Goal: Information Seeking & Learning: Check status

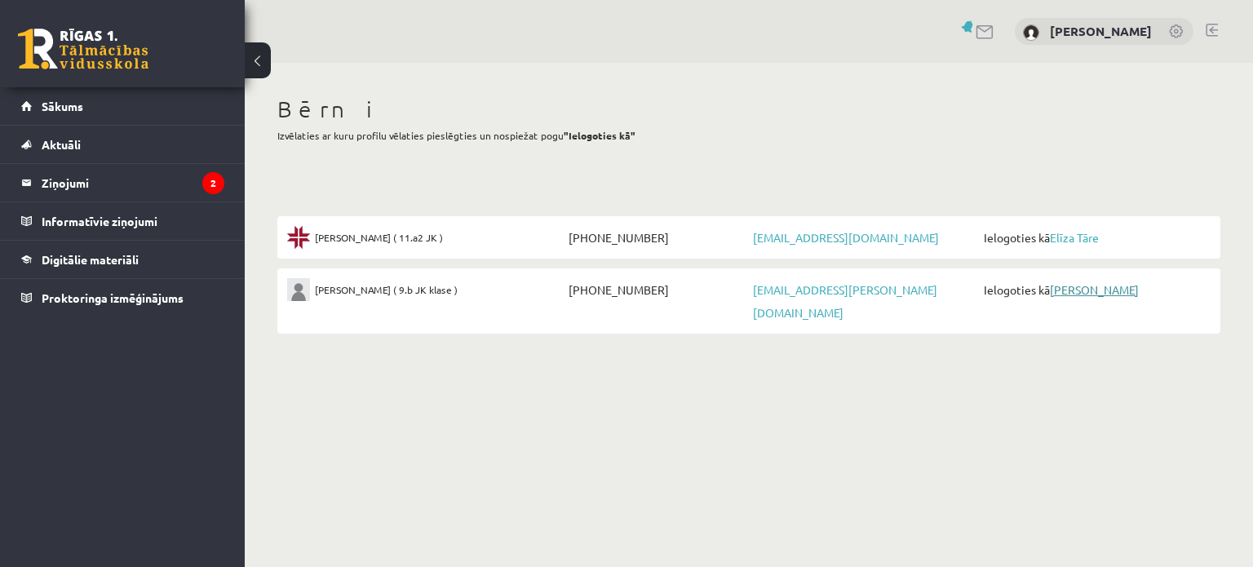
click at [1072, 289] on link "[PERSON_NAME]" at bounding box center [1094, 289] width 89 height 15
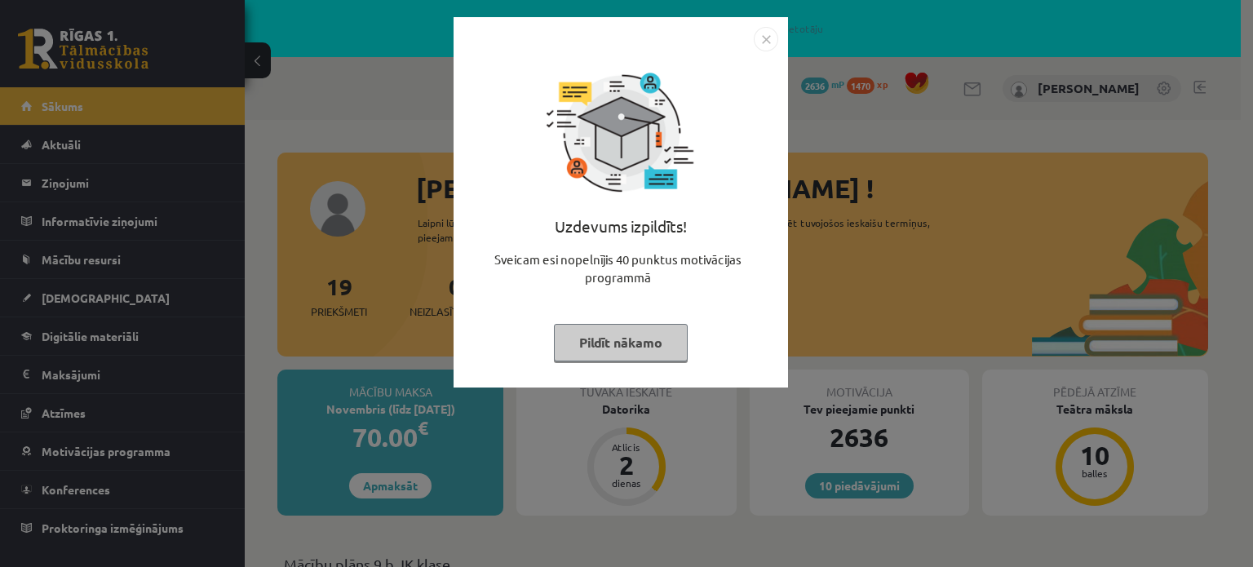
click at [645, 327] on button "Pildīt nākamo" at bounding box center [621, 343] width 134 height 38
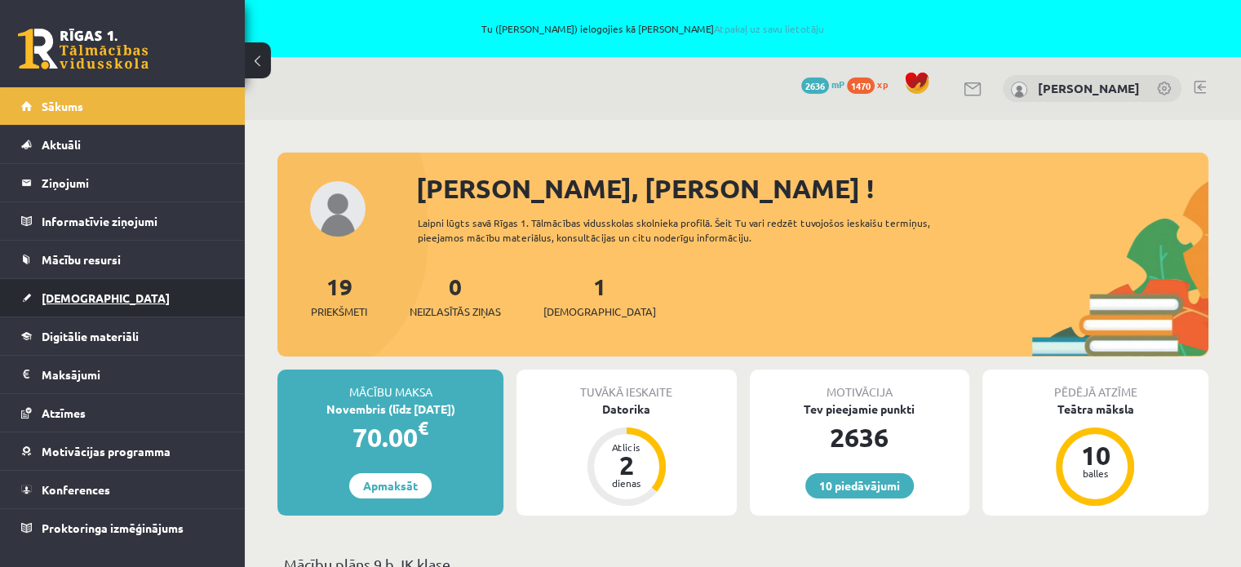
click at [72, 295] on span "Ieskaites" at bounding box center [106, 297] width 128 height 15
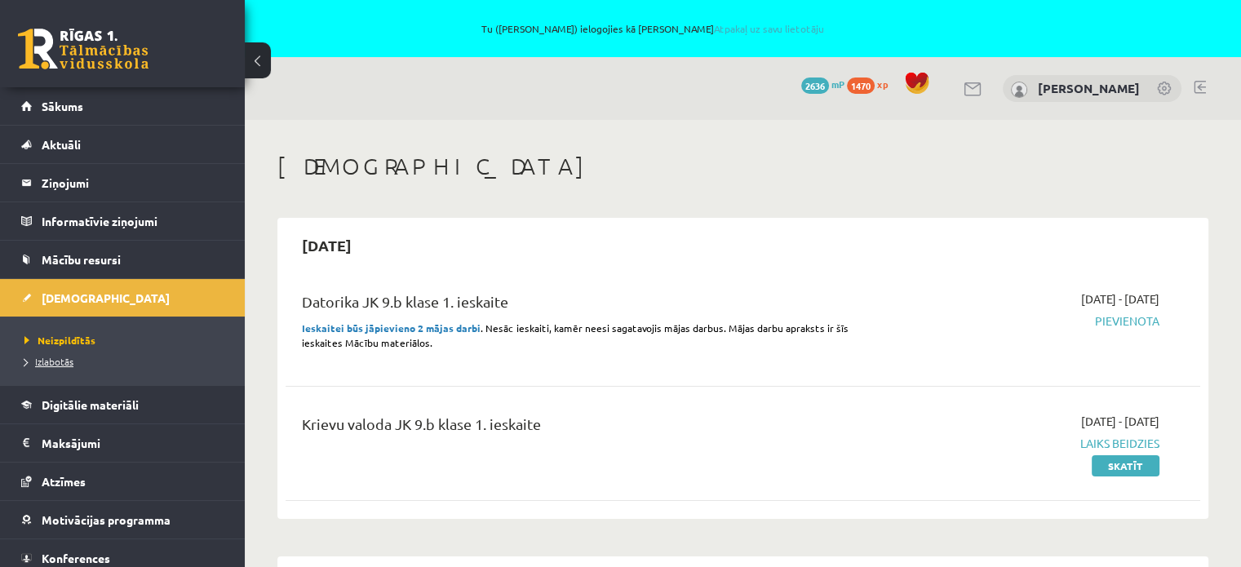
click at [54, 361] on span "Izlabotās" at bounding box center [48, 361] width 49 height 13
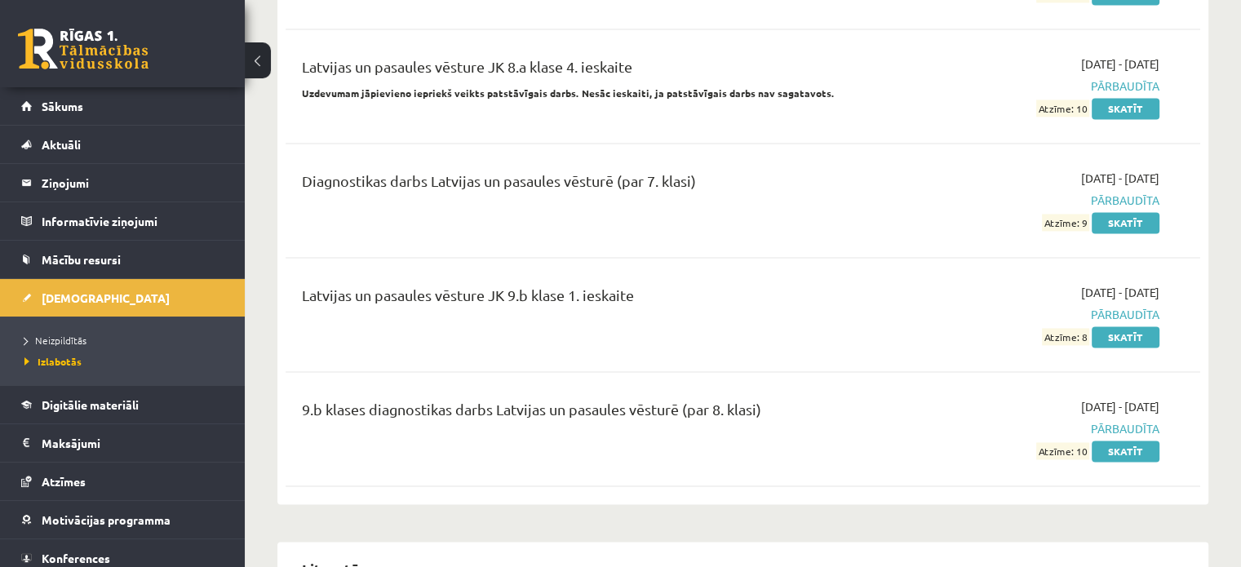
scroll to position [14779, 0]
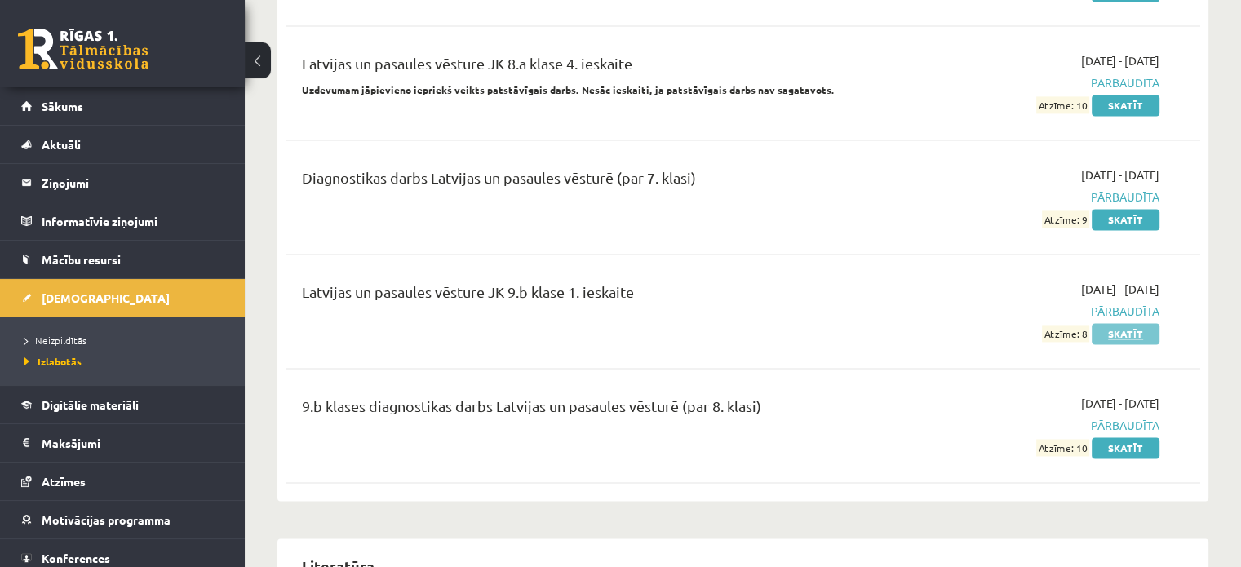
click at [1127, 323] on link "Skatīt" at bounding box center [1126, 333] width 68 height 21
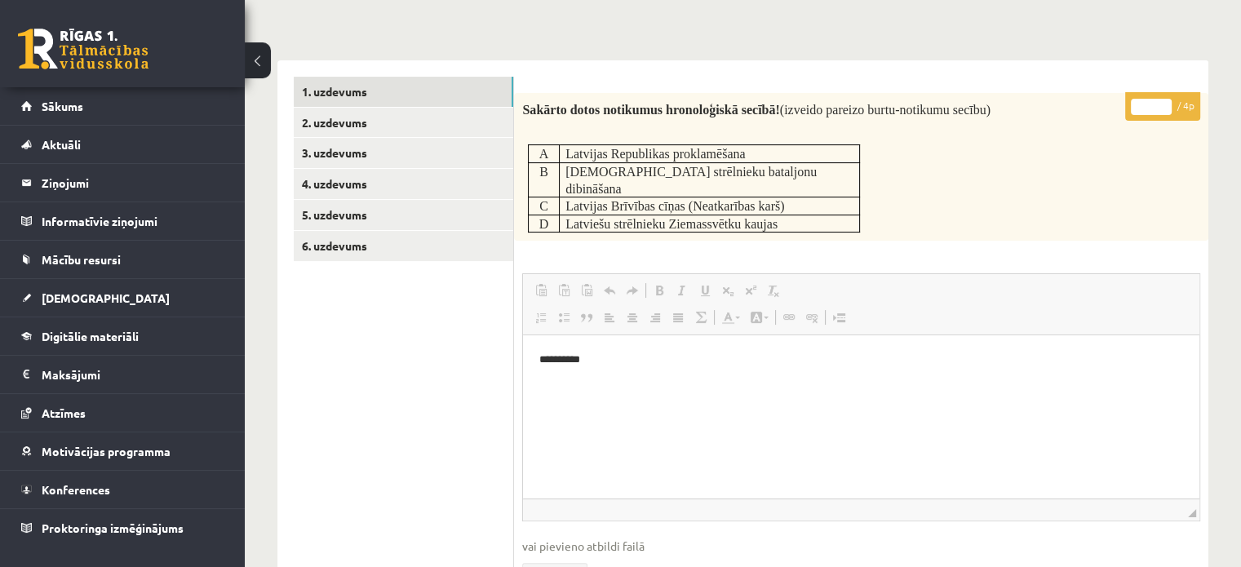
scroll to position [16, 0]
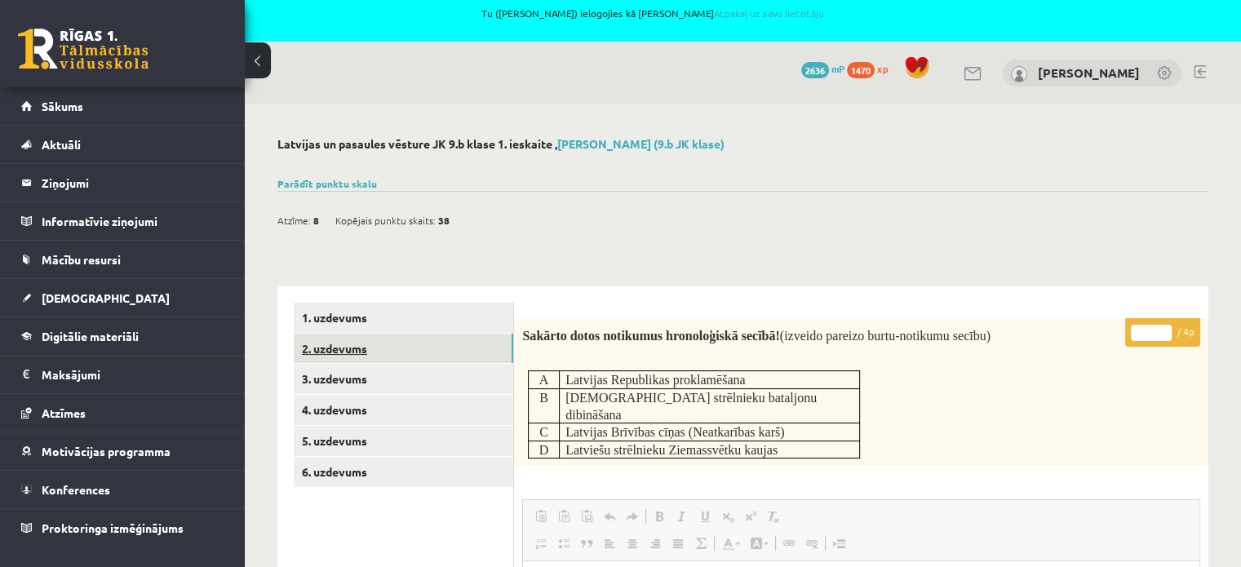
click at [419, 337] on link "2. uzdevums" at bounding box center [403, 349] width 219 height 30
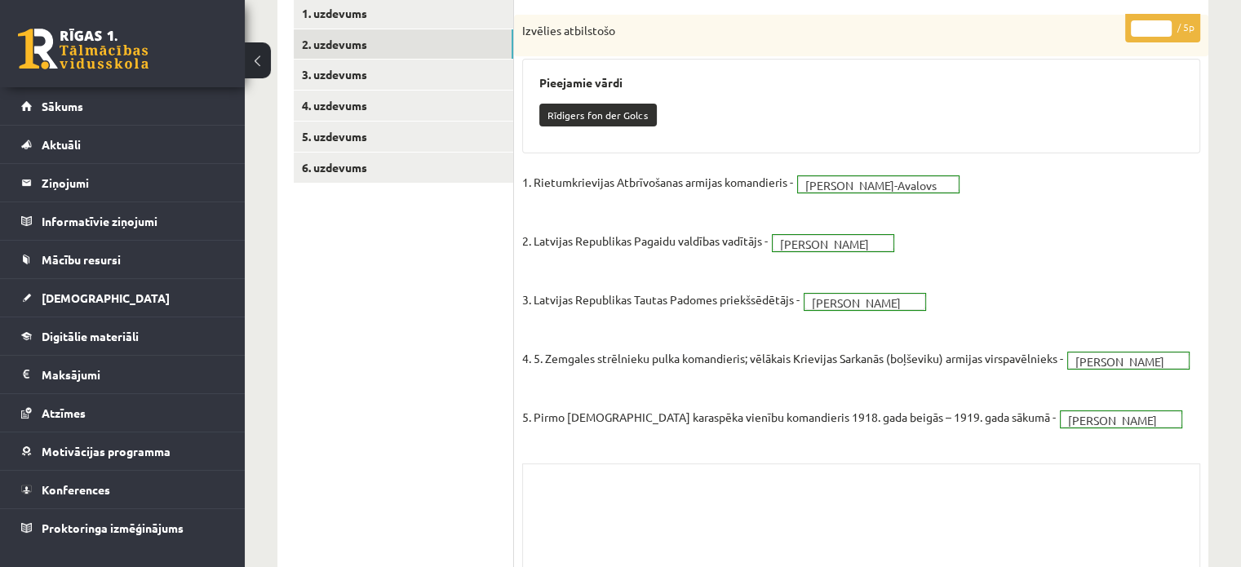
scroll to position [273, 0]
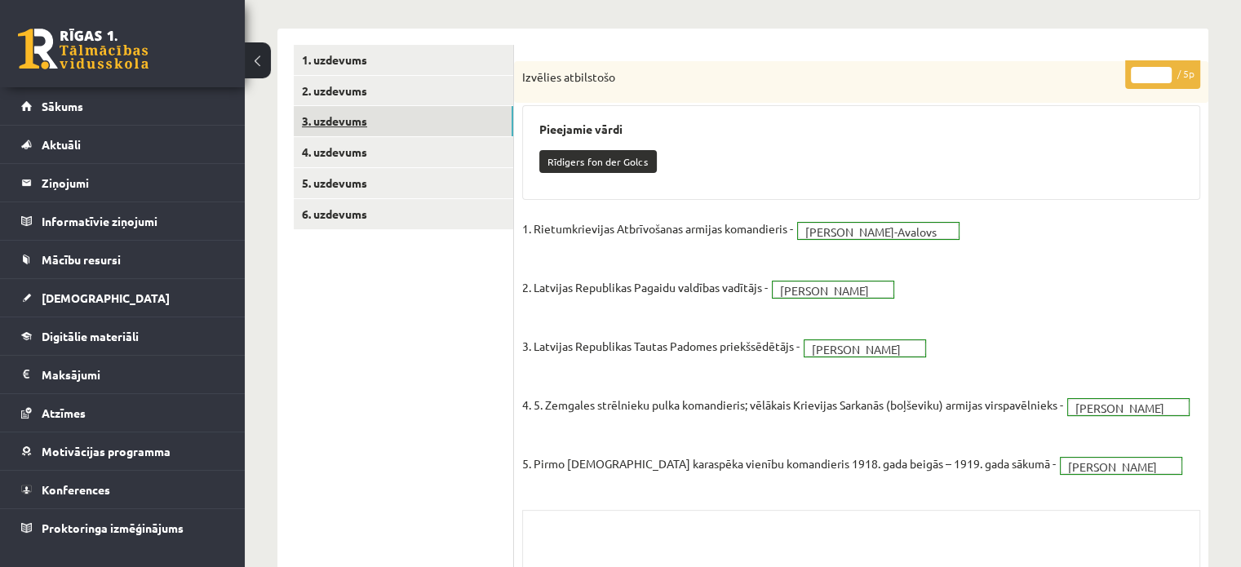
click at [408, 113] on link "3. uzdevums" at bounding box center [403, 121] width 219 height 30
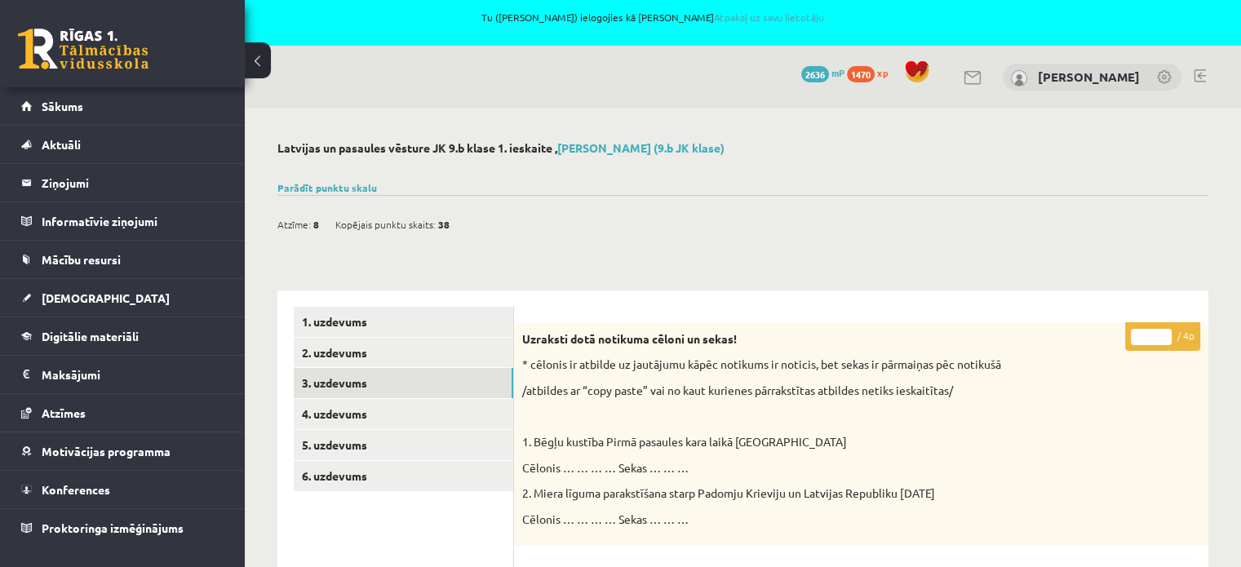
scroll to position [0, 0]
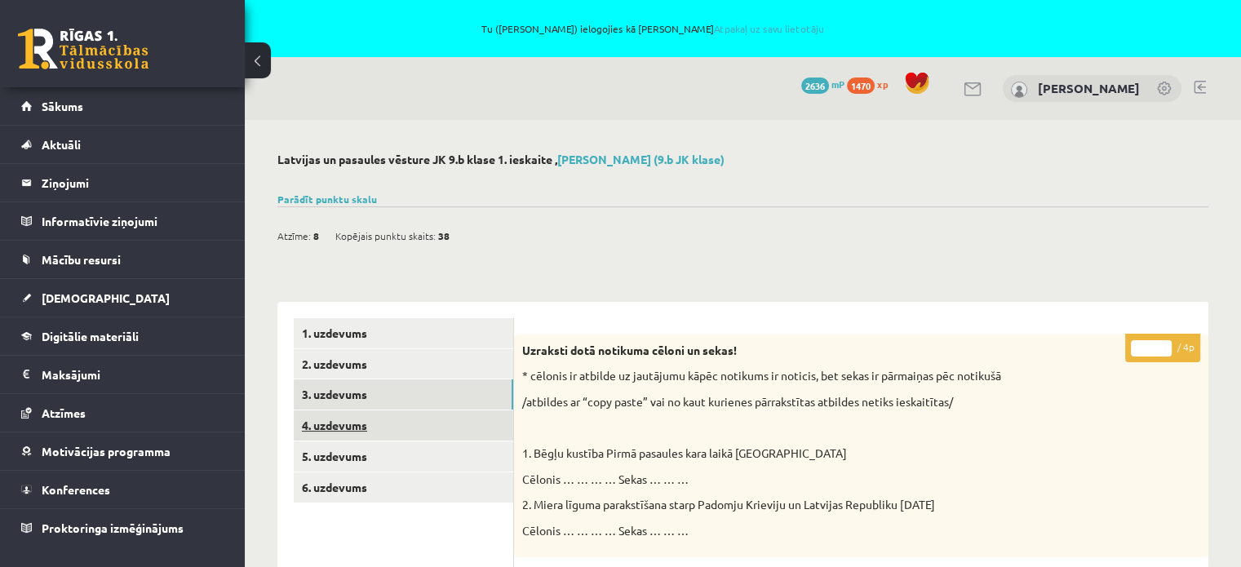
click at [412, 419] on link "4. uzdevums" at bounding box center [403, 425] width 219 height 30
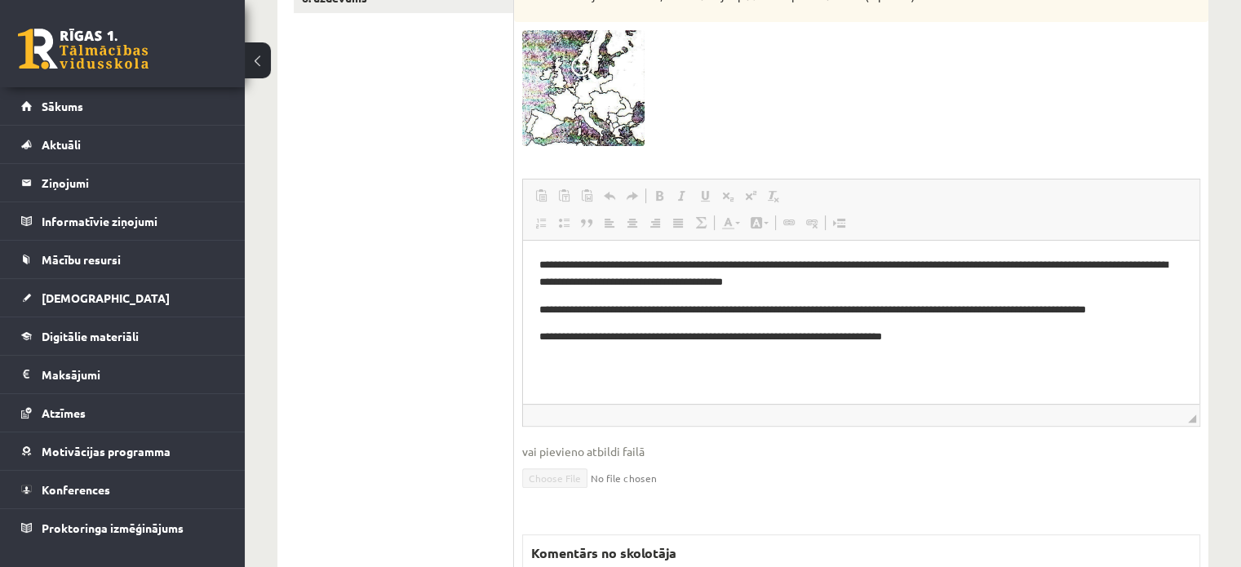
scroll to position [245, 0]
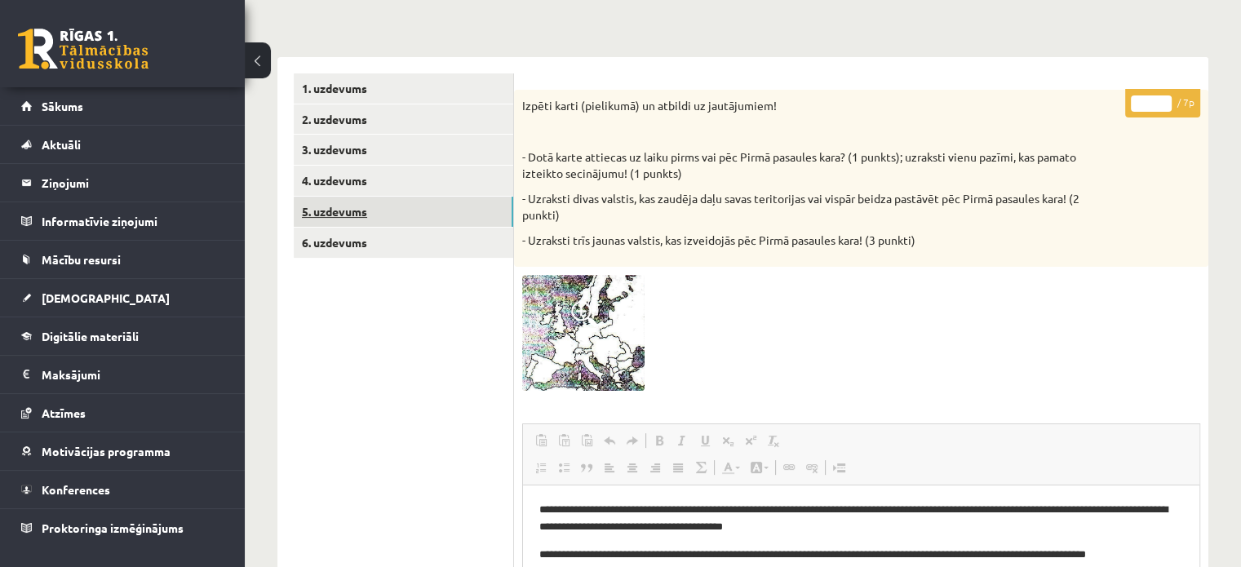
click at [373, 213] on link "5. uzdevums" at bounding box center [403, 212] width 219 height 30
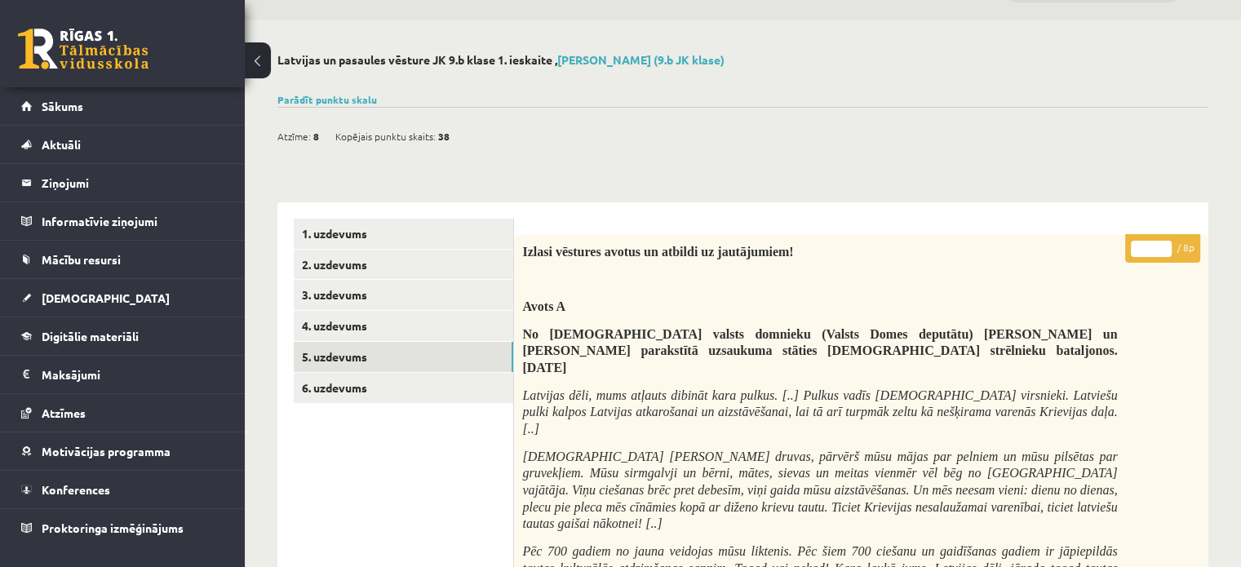
scroll to position [326, 0]
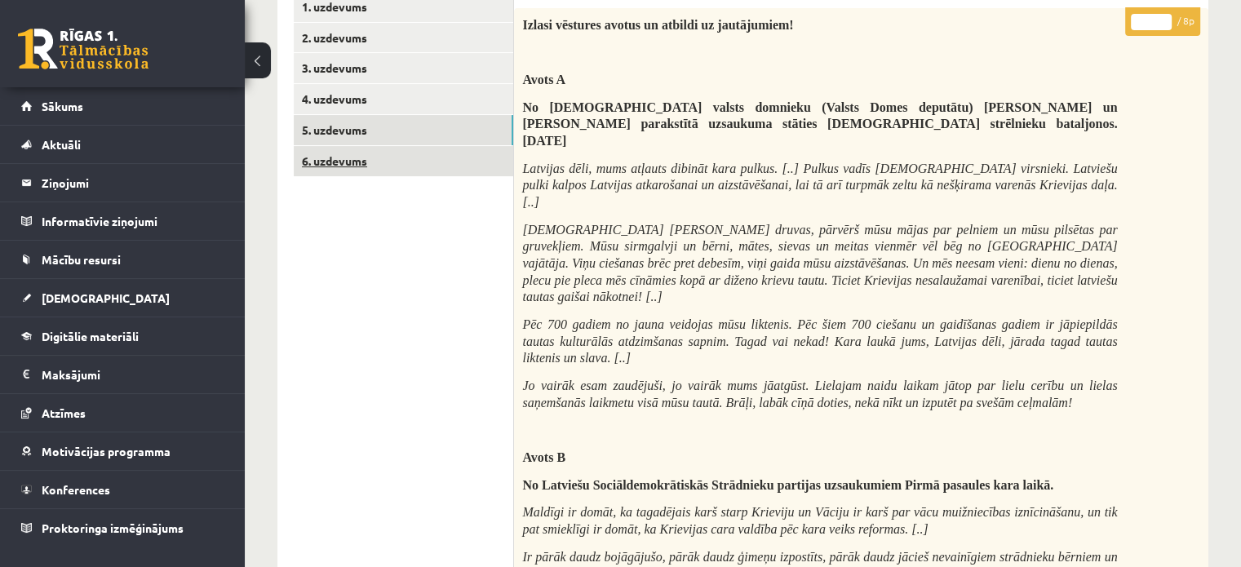
click at [382, 164] on link "6. uzdevums" at bounding box center [403, 161] width 219 height 30
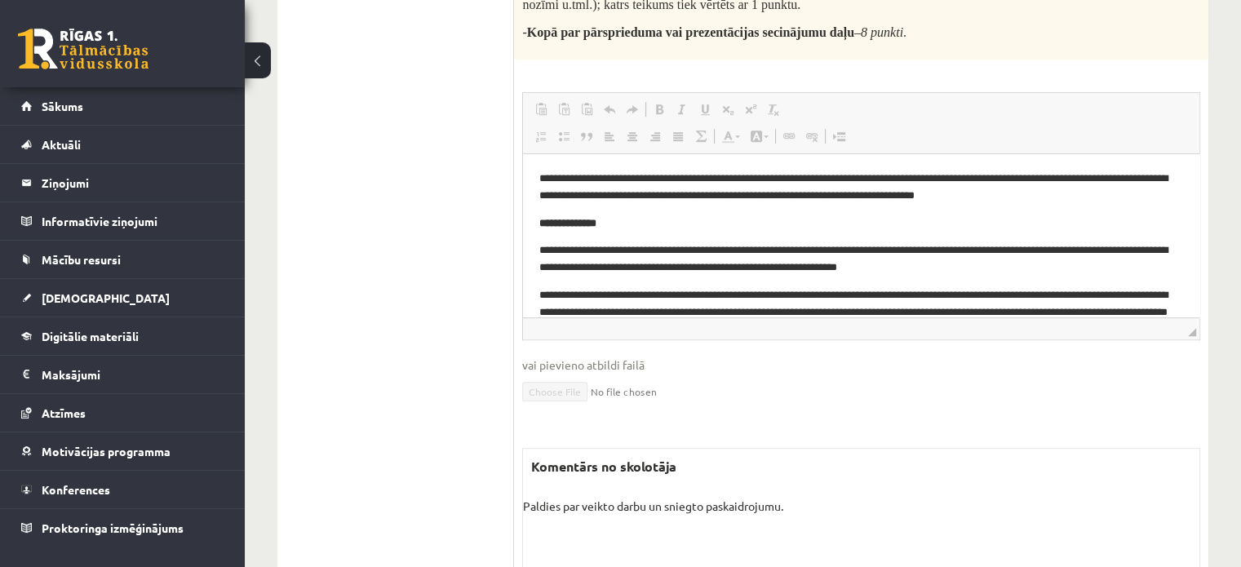
scroll to position [943, 0]
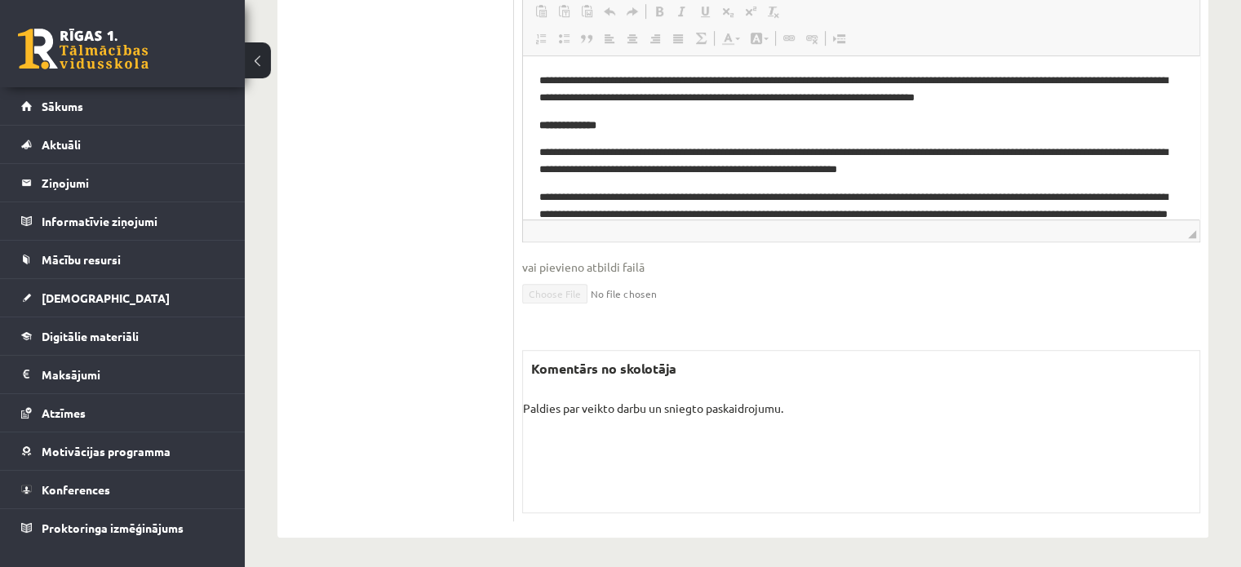
click at [538, 401] on p "Paldies par veikto darbu un sniegto paskaidrojumu." at bounding box center [861, 408] width 676 height 17
drag, startPoint x: 538, startPoint y: 401, endPoint x: 832, endPoint y: 415, distance: 294.8
click at [832, 415] on div "Komentārs no skolotāja Paldies par veikto darbu un sniegto paskaidrojumu. Skolo…" at bounding box center [861, 431] width 678 height 163
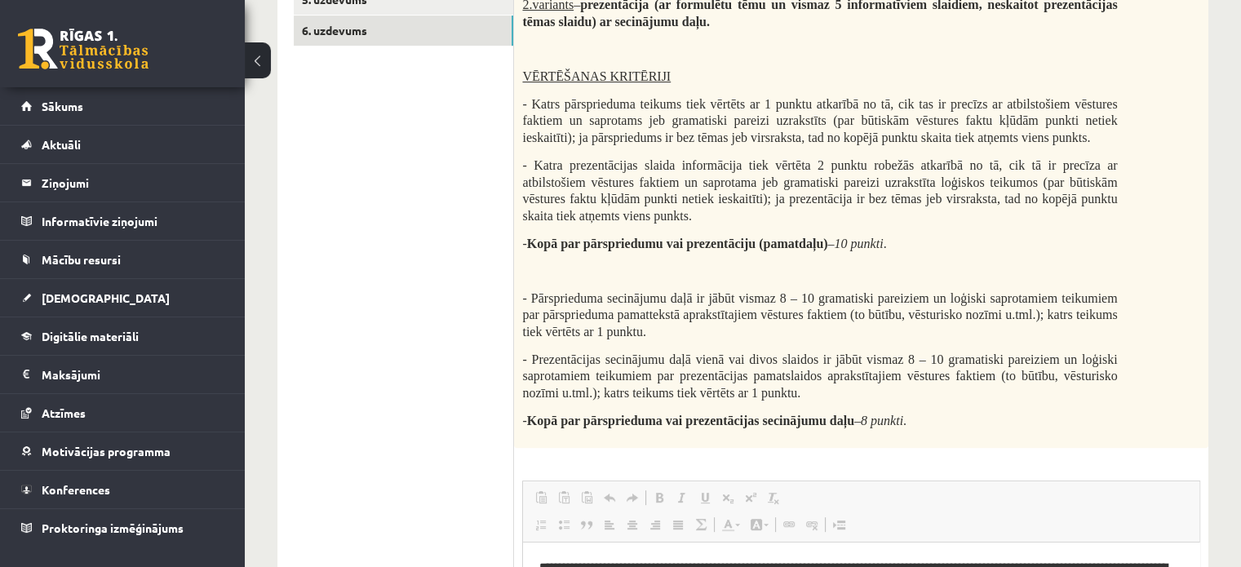
scroll to position [0, 0]
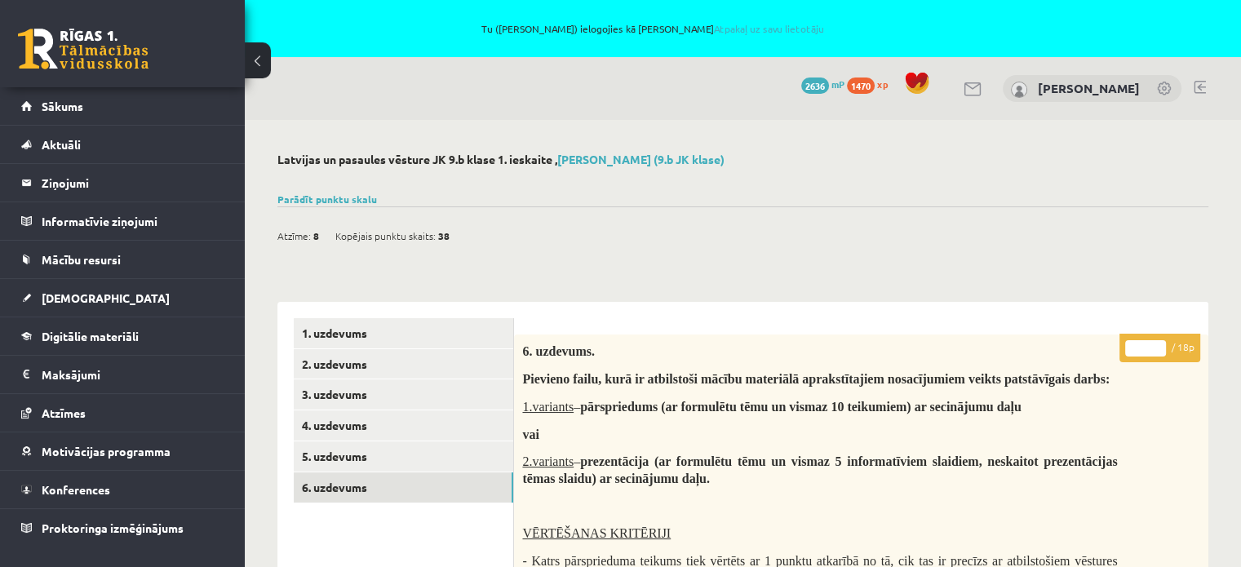
drag, startPoint x: 381, startPoint y: 354, endPoint x: 297, endPoint y: 123, distance: 245.7
click at [760, 28] on link "Atpakaļ uz savu lietotāju" at bounding box center [768, 28] width 110 height 13
